Goal: Task Accomplishment & Management: Manage account settings

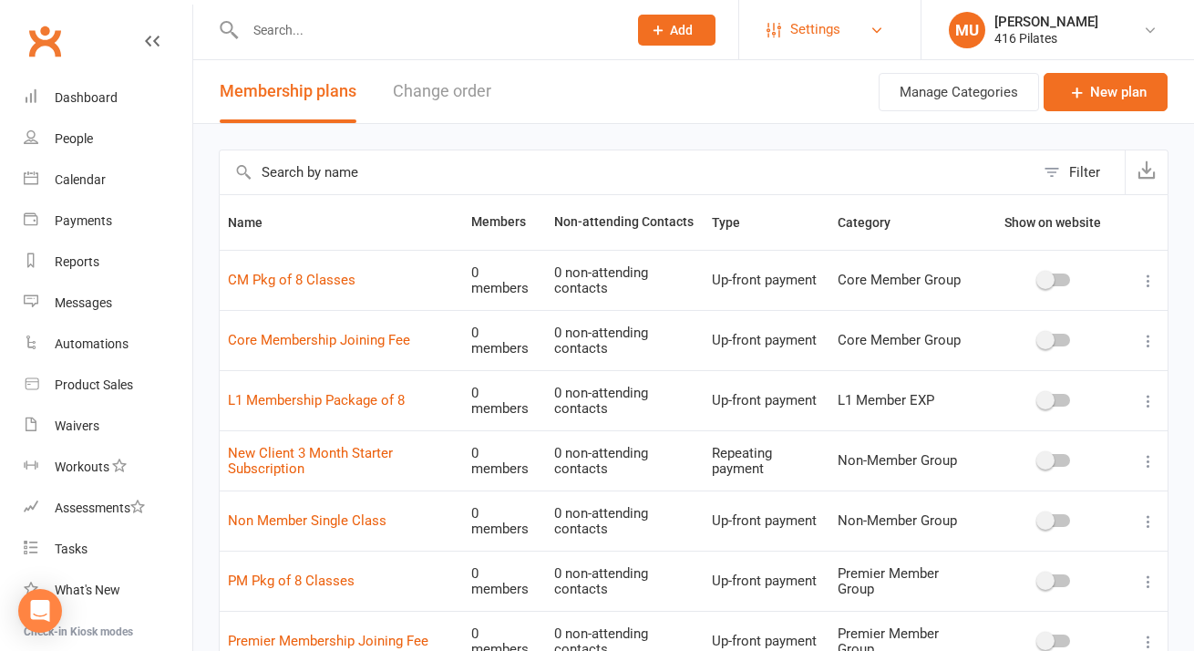
click at [787, 23] on link "Settings" at bounding box center [830, 29] width 127 height 41
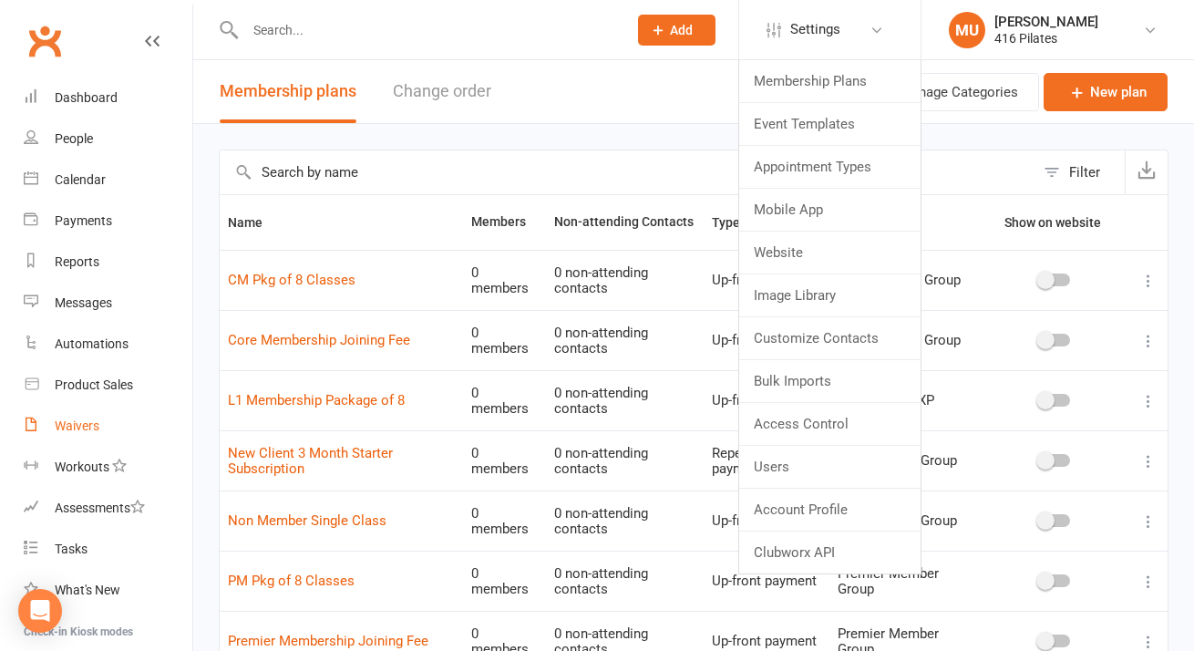
click at [65, 428] on div "Waivers" at bounding box center [77, 425] width 45 height 15
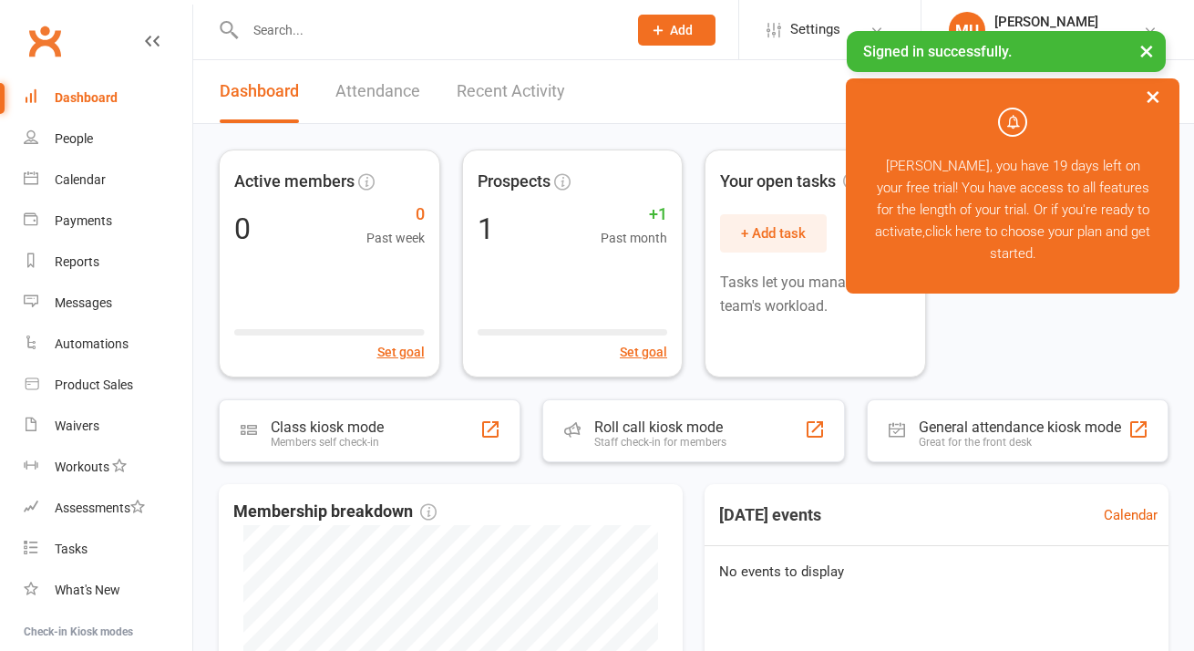
click at [1152, 89] on button "×" at bounding box center [1153, 96] width 33 height 39
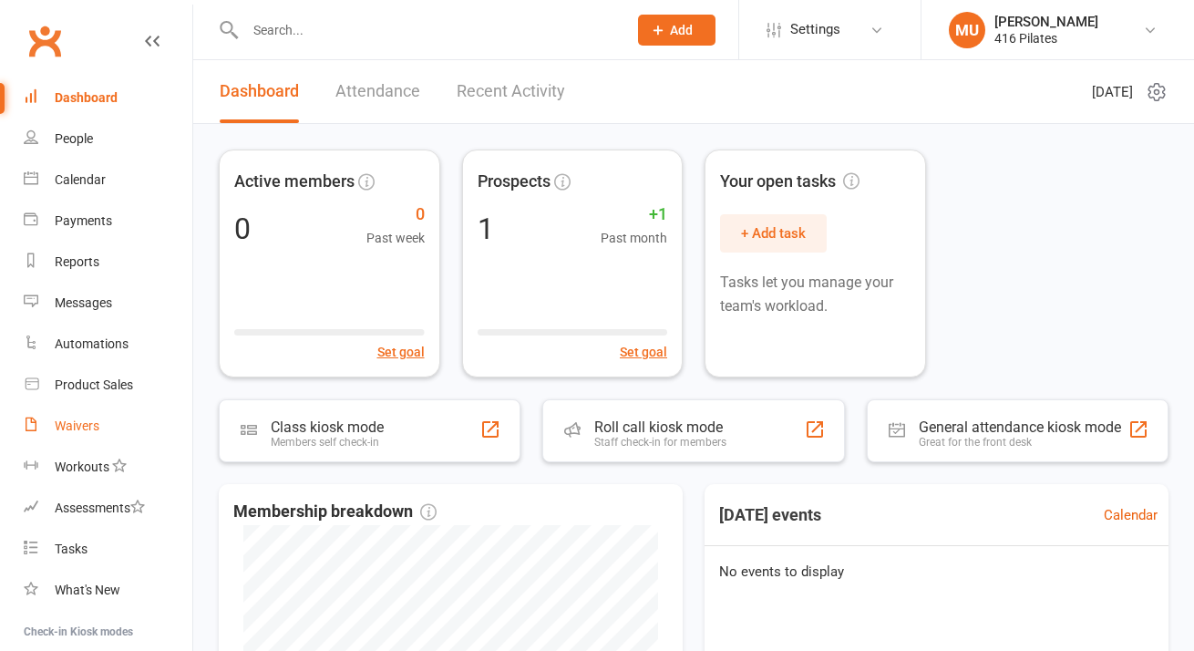
click at [91, 432] on div "Waivers" at bounding box center [77, 425] width 45 height 15
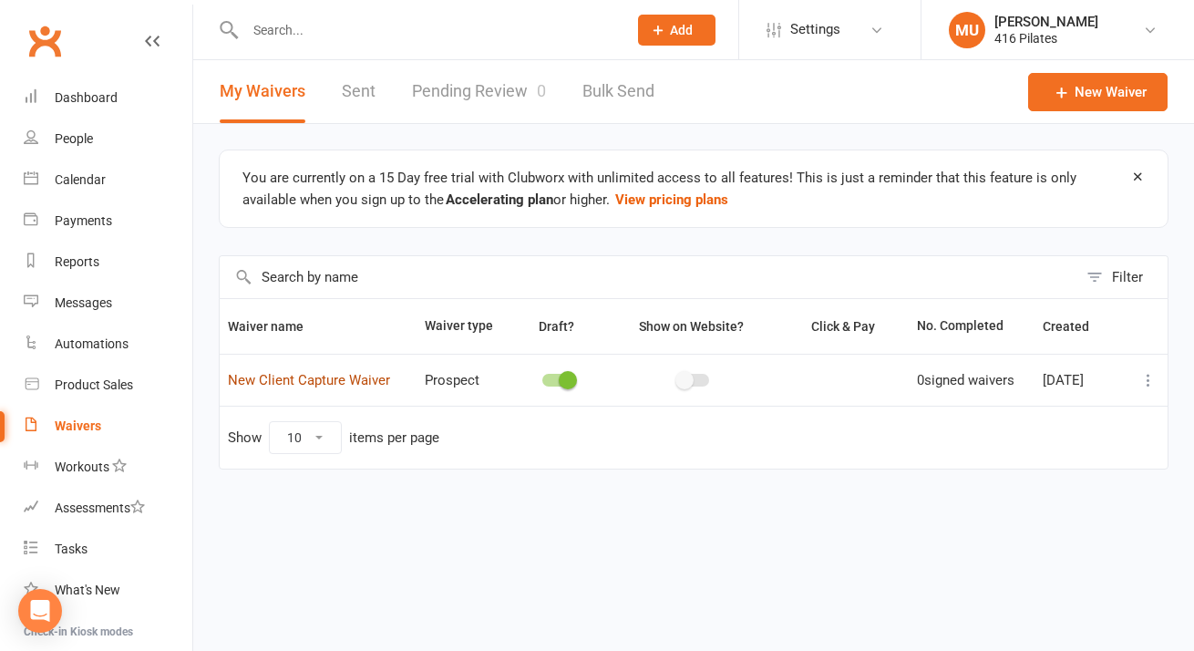
click at [313, 384] on link "New Client Capture Waiver" at bounding box center [309, 380] width 162 height 16
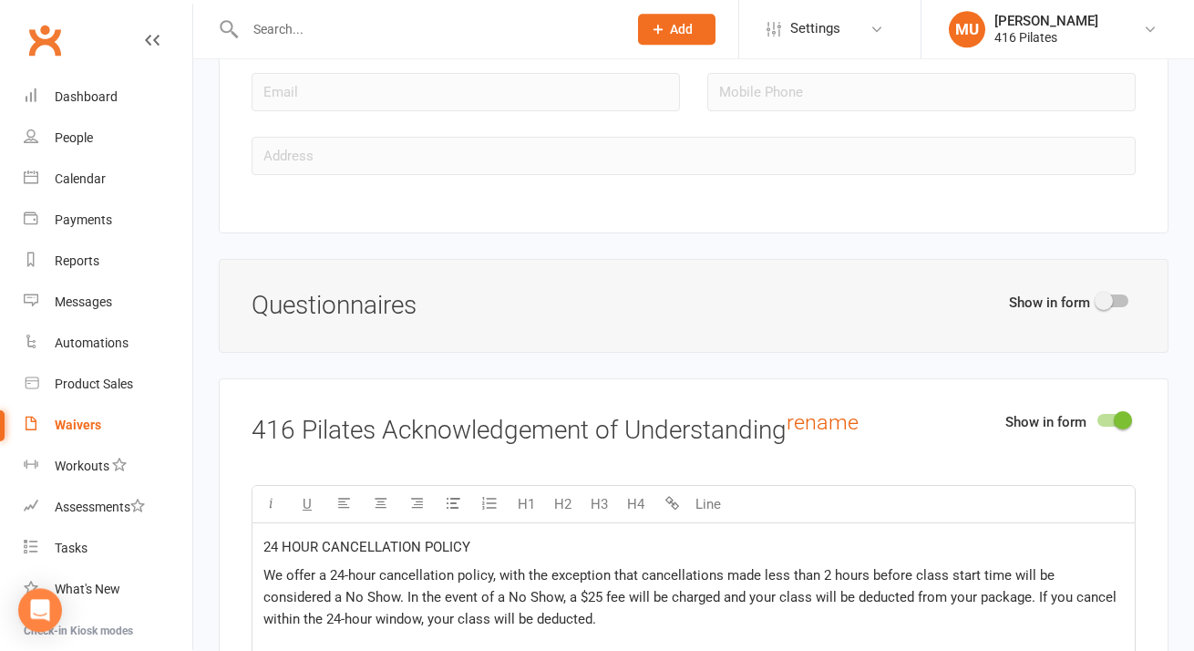
scroll to position [2377, 0]
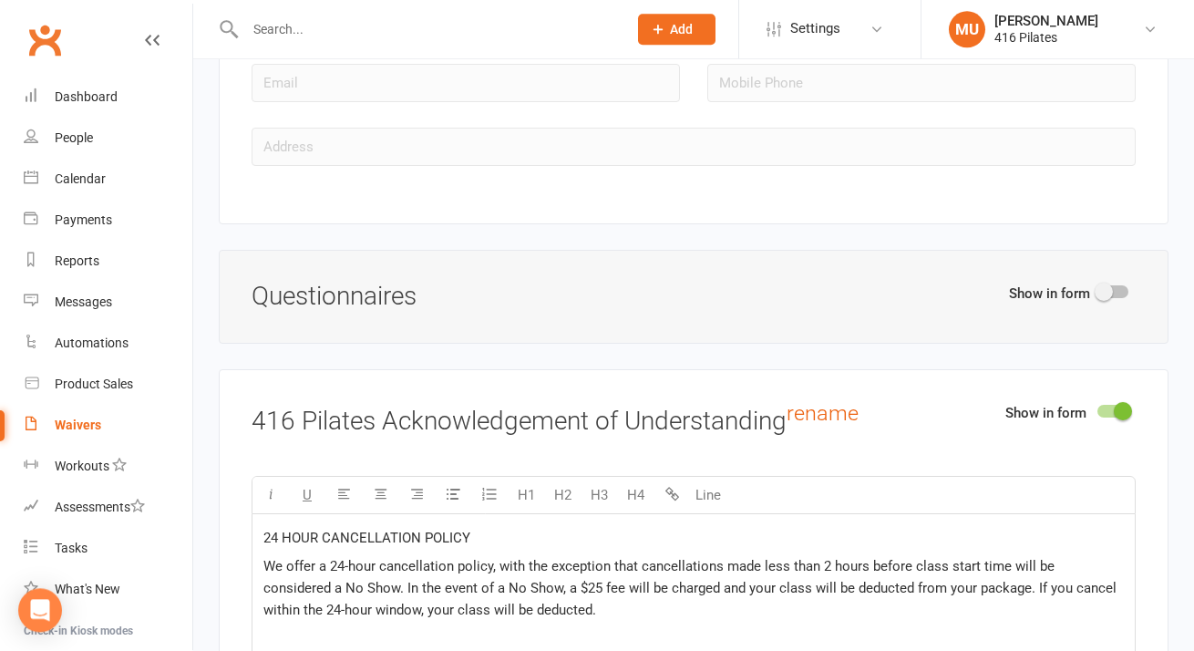
click at [1108, 287] on span at bounding box center [1104, 293] width 18 height 18
click at [1098, 290] on input "checkbox" at bounding box center [1098, 290] width 0 height 0
select select "do_not_copy_answers"
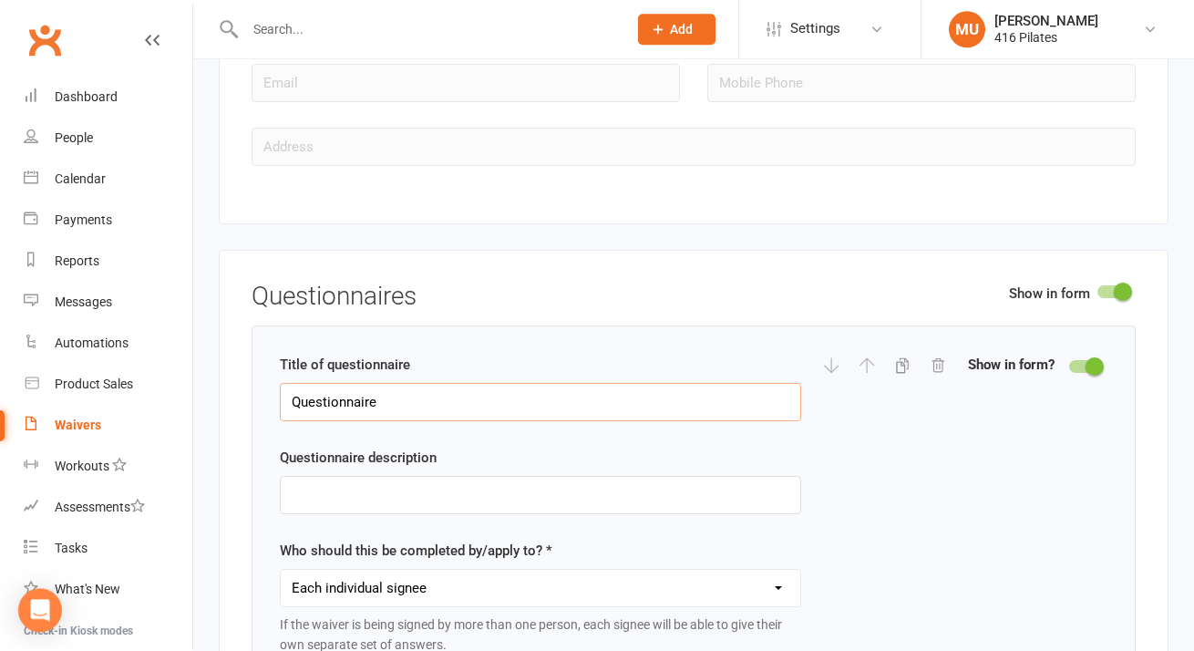
click at [621, 399] on input "Questionnaire" at bounding box center [540, 403] width 521 height 38
type input "Q"
type input "Why Pilates?"
click at [564, 488] on input "text" at bounding box center [540, 496] width 521 height 38
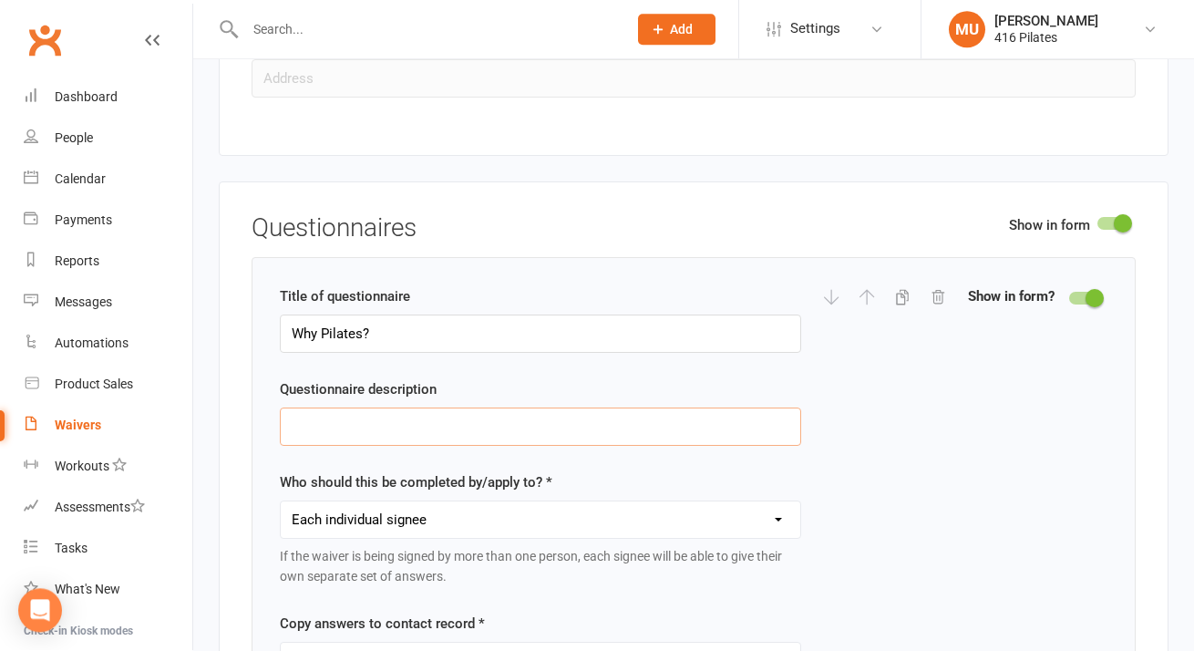
scroll to position [2447, 0]
type input "Are you an experienced Pilates client?"
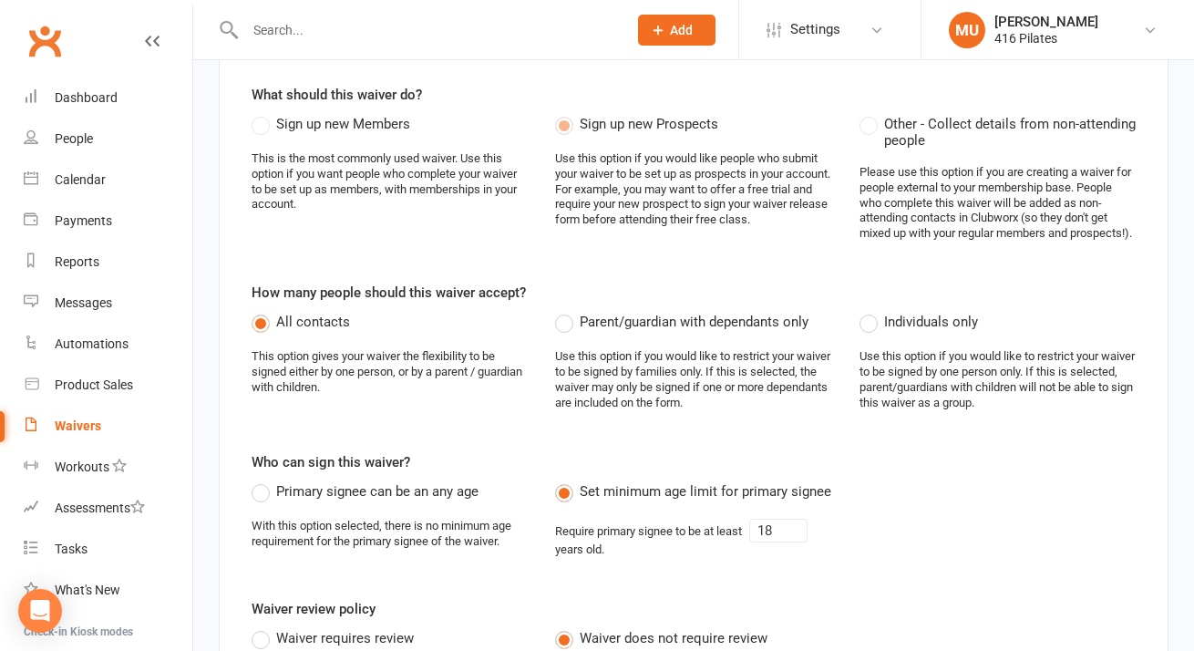
scroll to position [311, 0]
